Goal: Transaction & Acquisition: Purchase product/service

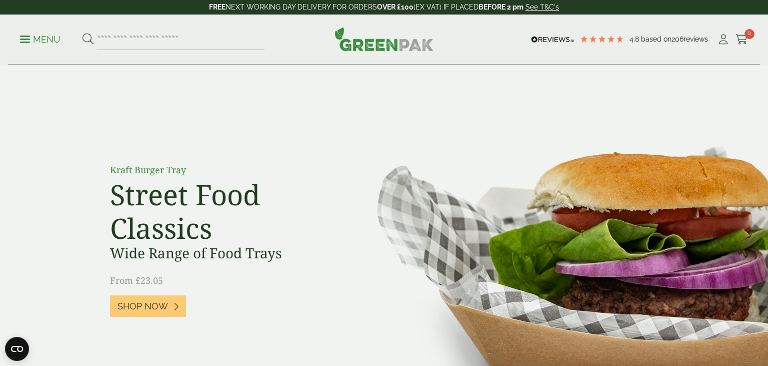
click at [32, 39] on p "Menu" at bounding box center [40, 40] width 41 height 12
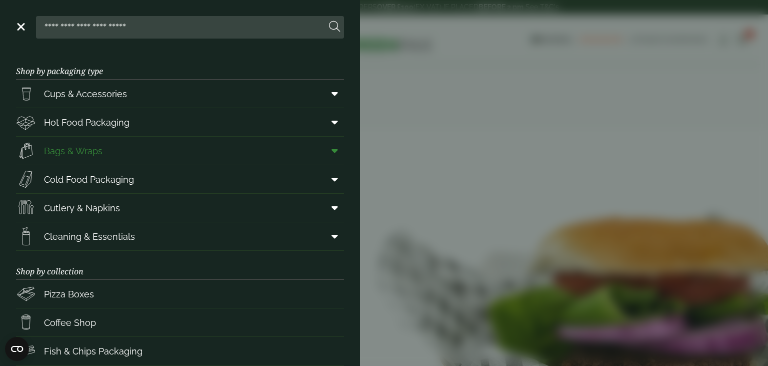
click at [334, 153] on icon at bounding box center [335, 151] width 7 height 10
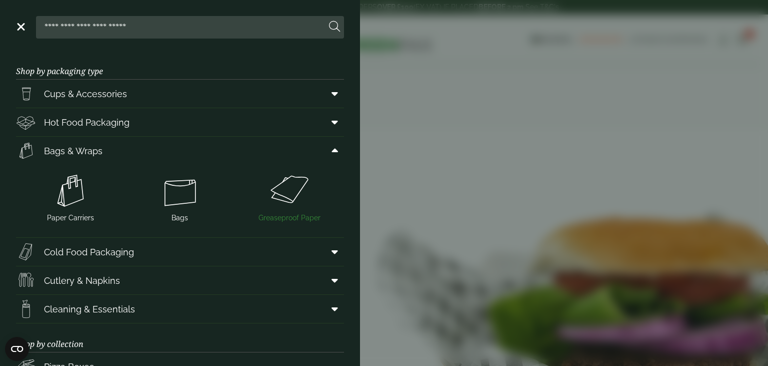
click at [277, 185] on img at bounding box center [290, 191] width 102 height 40
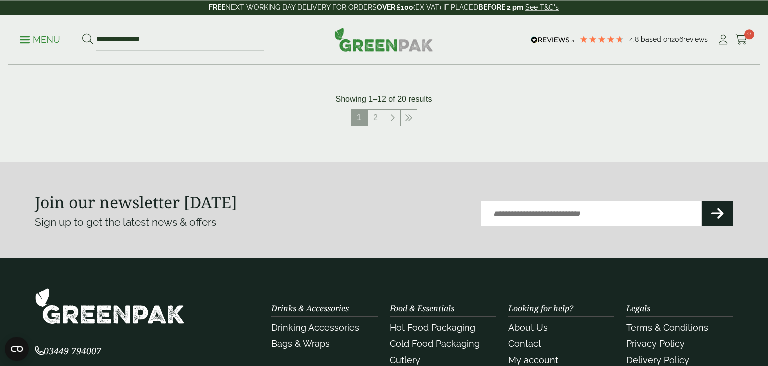
scroll to position [1185, 0]
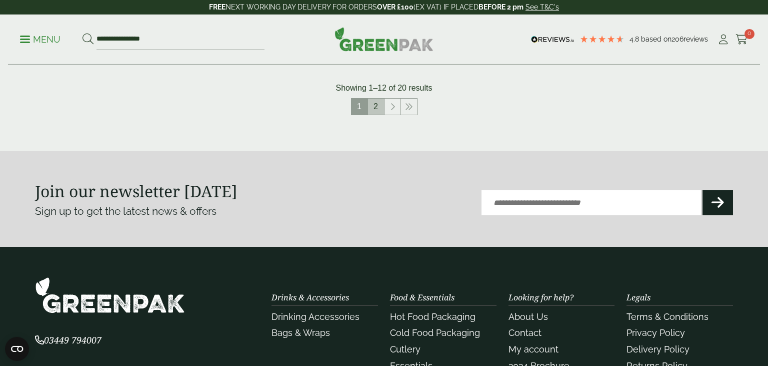
click at [374, 112] on link "2" at bounding box center [376, 107] width 16 height 16
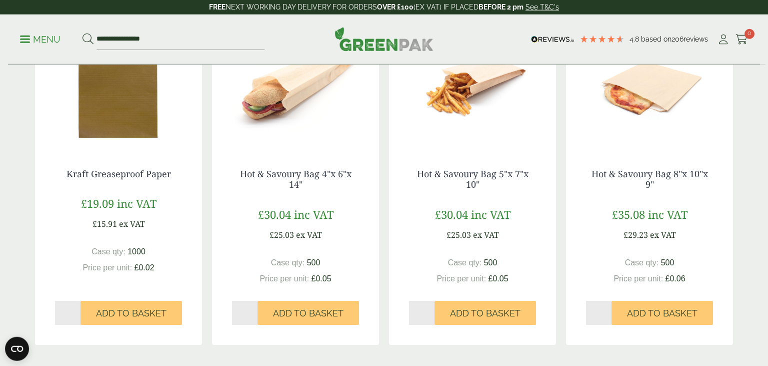
scroll to position [560, 0]
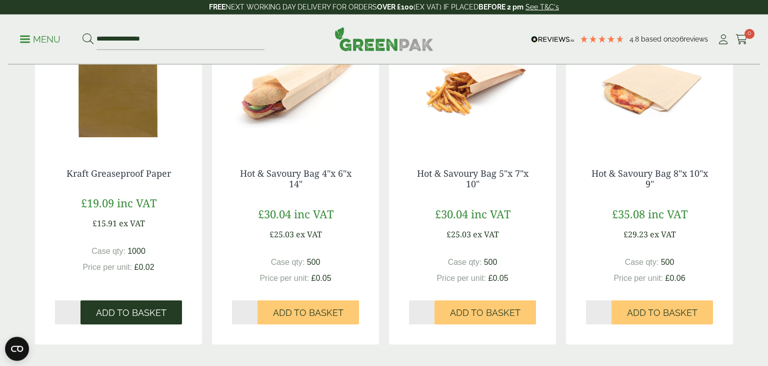
click at [115, 316] on span "Add to Basket" at bounding box center [131, 312] width 71 height 11
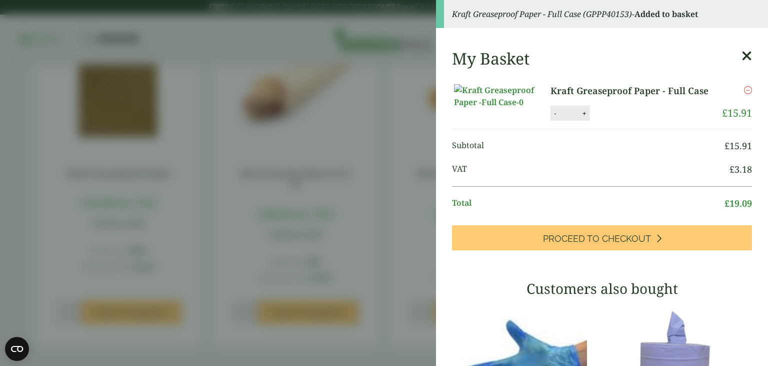
click at [387, 204] on aside "Kraft Greaseproof Paper - Full Case (GPPP40153) - Added to basket My Basket Kra…" at bounding box center [384, 183] width 768 height 366
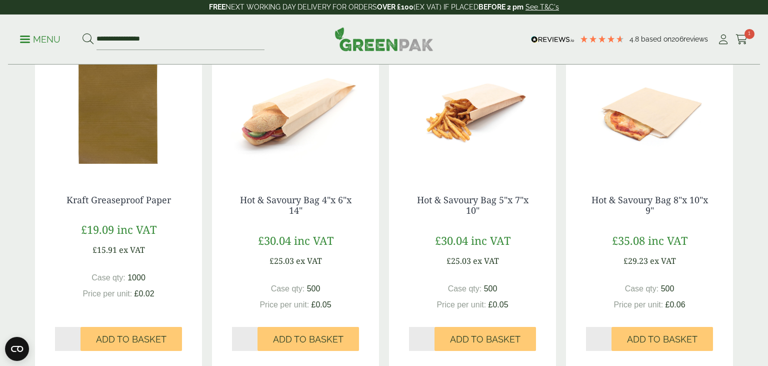
scroll to position [534, 0]
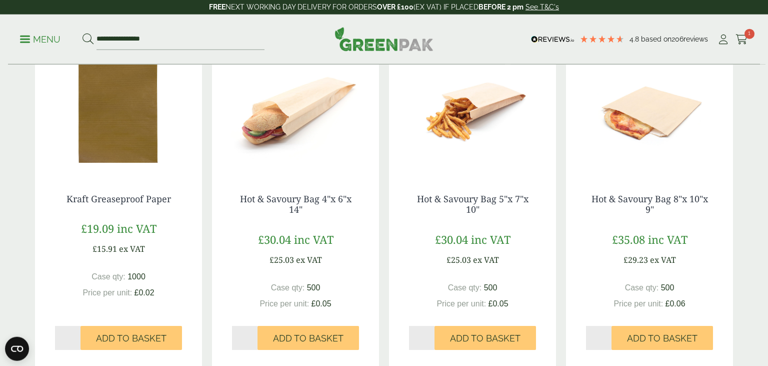
click at [482, 106] on img at bounding box center [472, 111] width 167 height 125
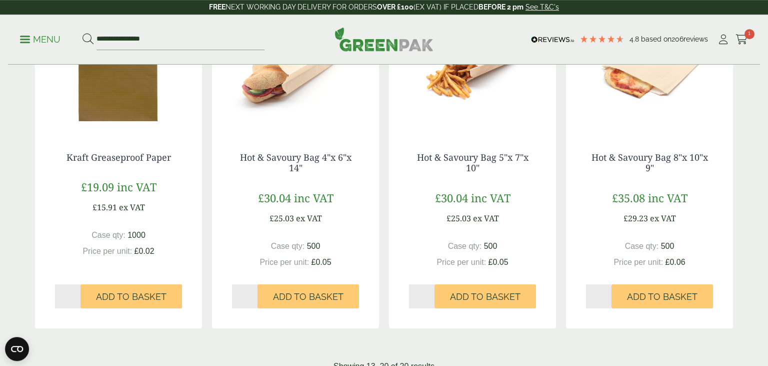
scroll to position [579, 0]
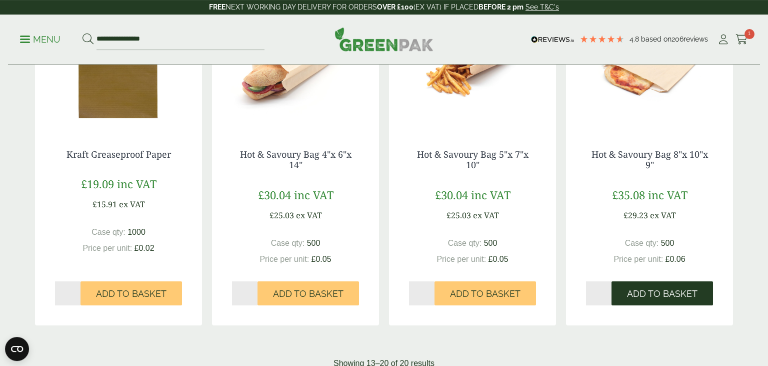
click at [679, 301] on button "Add to Basket" at bounding box center [663, 293] width 102 height 24
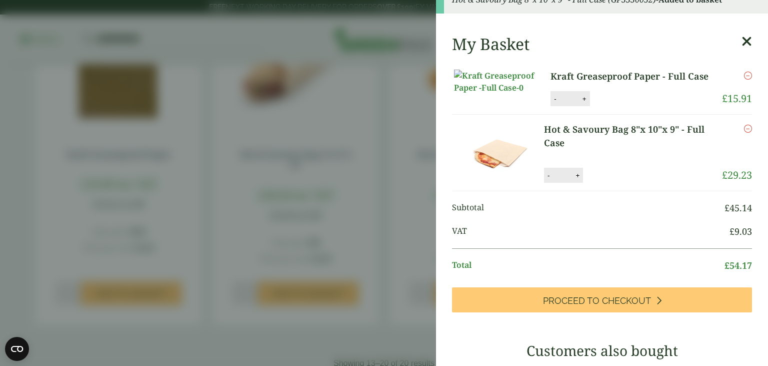
scroll to position [0, 0]
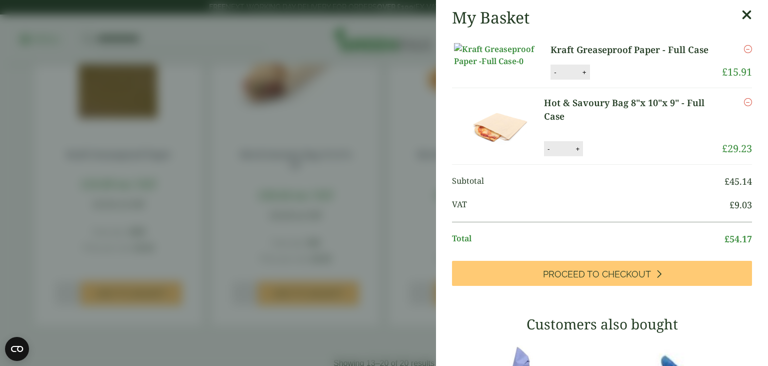
click at [382, 107] on aside "My Basket Kraft Greaseproof Paper - Full Case Kraft Greaseproof Paper - Full Ca…" at bounding box center [384, 183] width 768 height 366
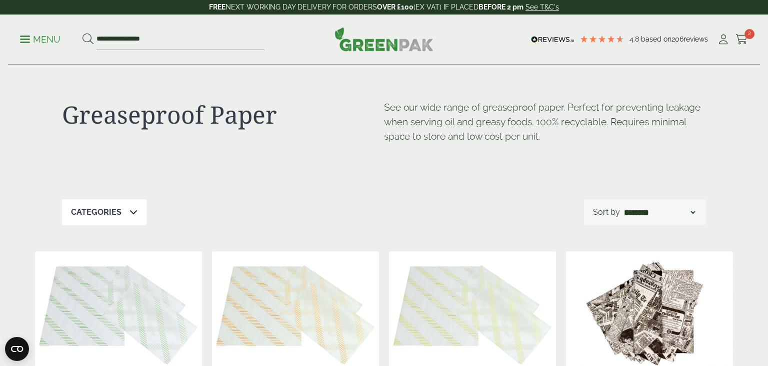
click at [31, 35] on p "Menu" at bounding box center [40, 40] width 41 height 12
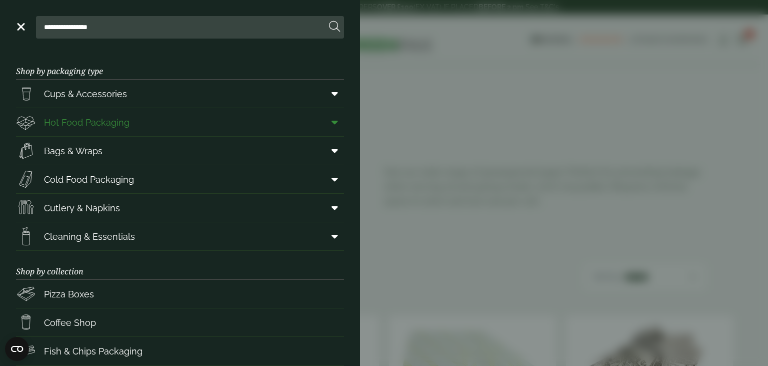
click at [341, 123] on span at bounding box center [333, 122] width 23 height 19
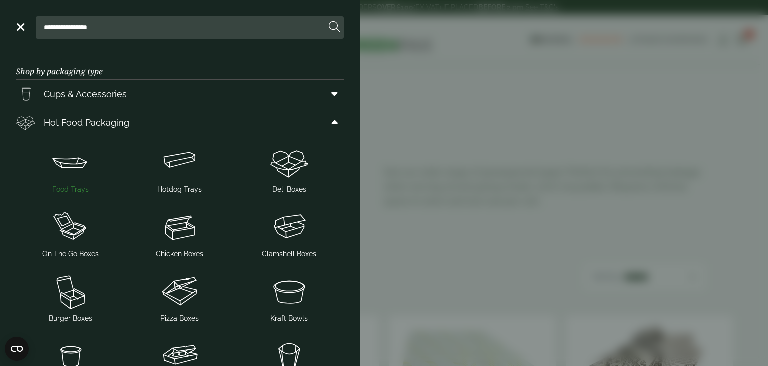
click at [71, 161] on img at bounding box center [71, 162] width 102 height 40
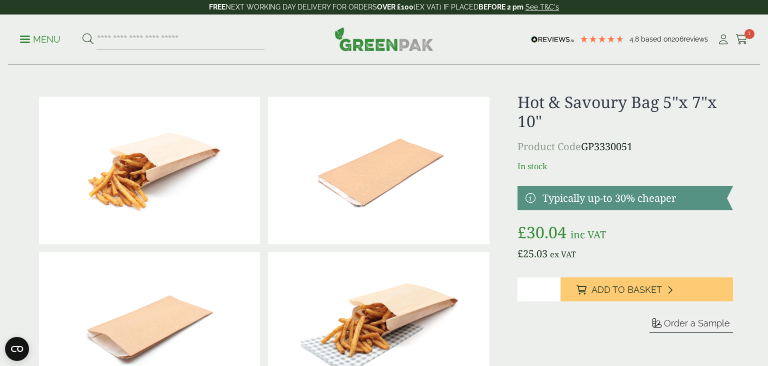
scroll to position [4, 0]
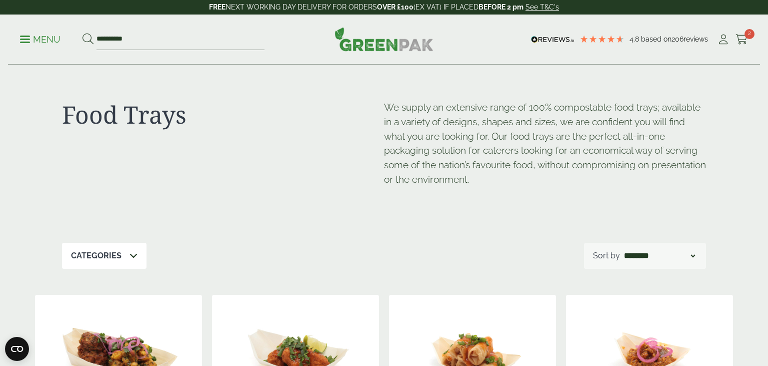
click at [22, 42] on link "Menu" at bounding box center [40, 39] width 41 height 10
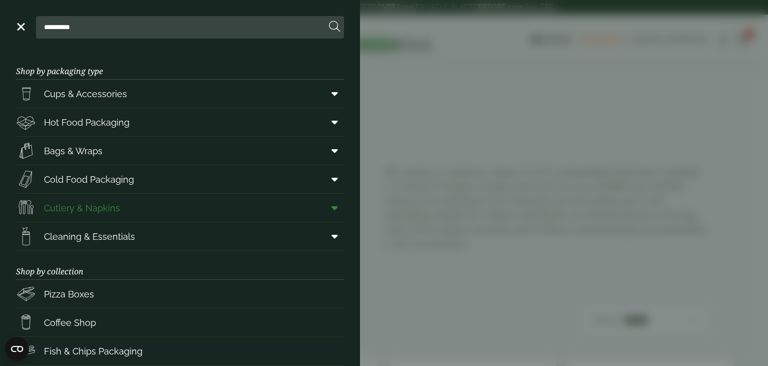
click at [341, 210] on span at bounding box center [333, 207] width 23 height 19
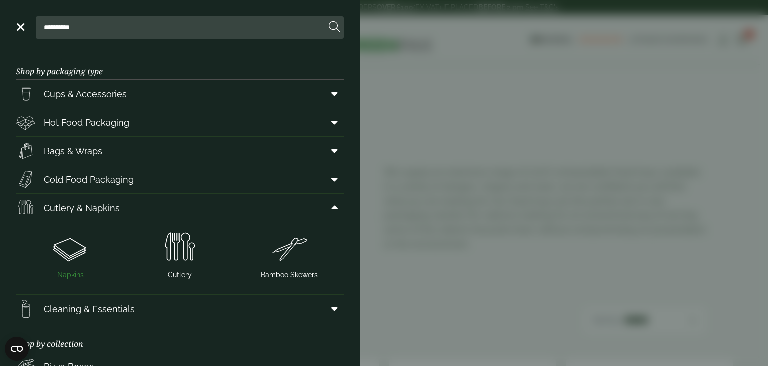
click at [73, 247] on img at bounding box center [71, 248] width 102 height 40
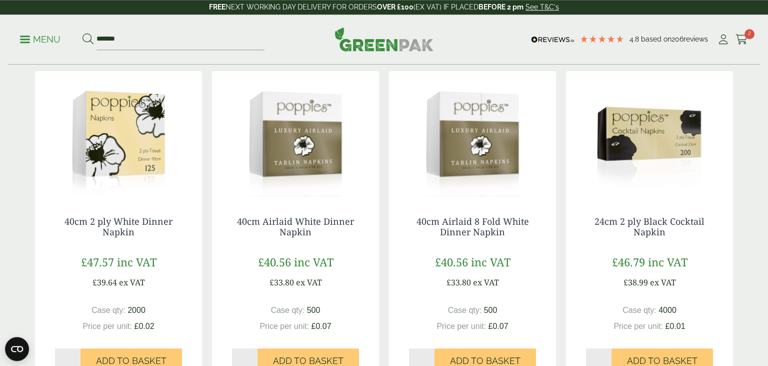
scroll to position [493, 0]
